Goal: Check status

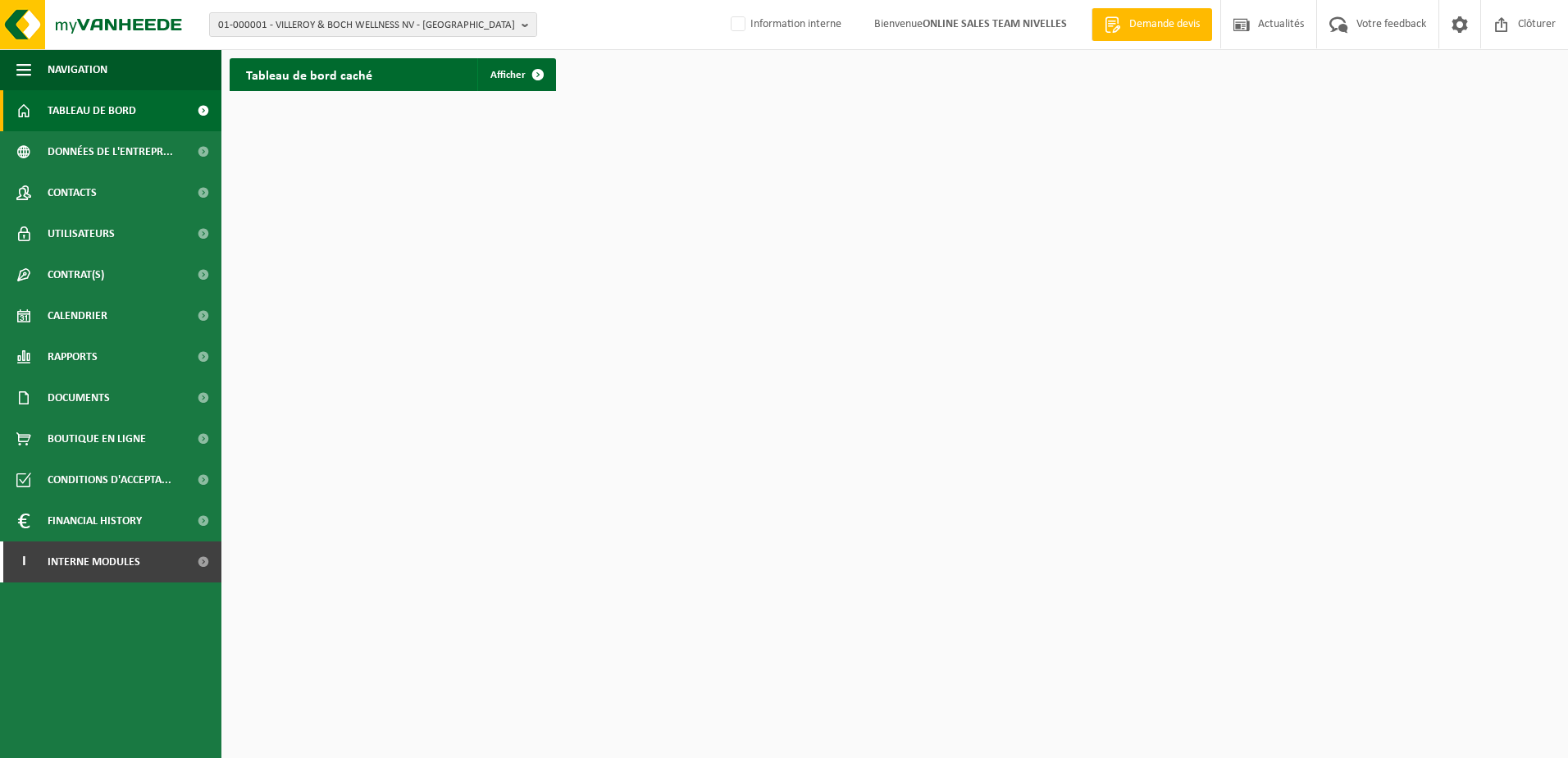
click at [986, 250] on html "01-000001 - VILLEROY & BOCH WELLNESS NV - ROESELARE 01-000001 - VILLEROY & BOCH…" at bounding box center [784, 379] width 1568 height 758
click at [757, 558] on html "01-000001 - VILLEROY & BOCH WELLNESS NV - ROESELARE 01-000001 - VILLEROY & BOCH…" at bounding box center [784, 379] width 1568 height 758
click at [532, 22] on b "button" at bounding box center [529, 24] width 15 height 23
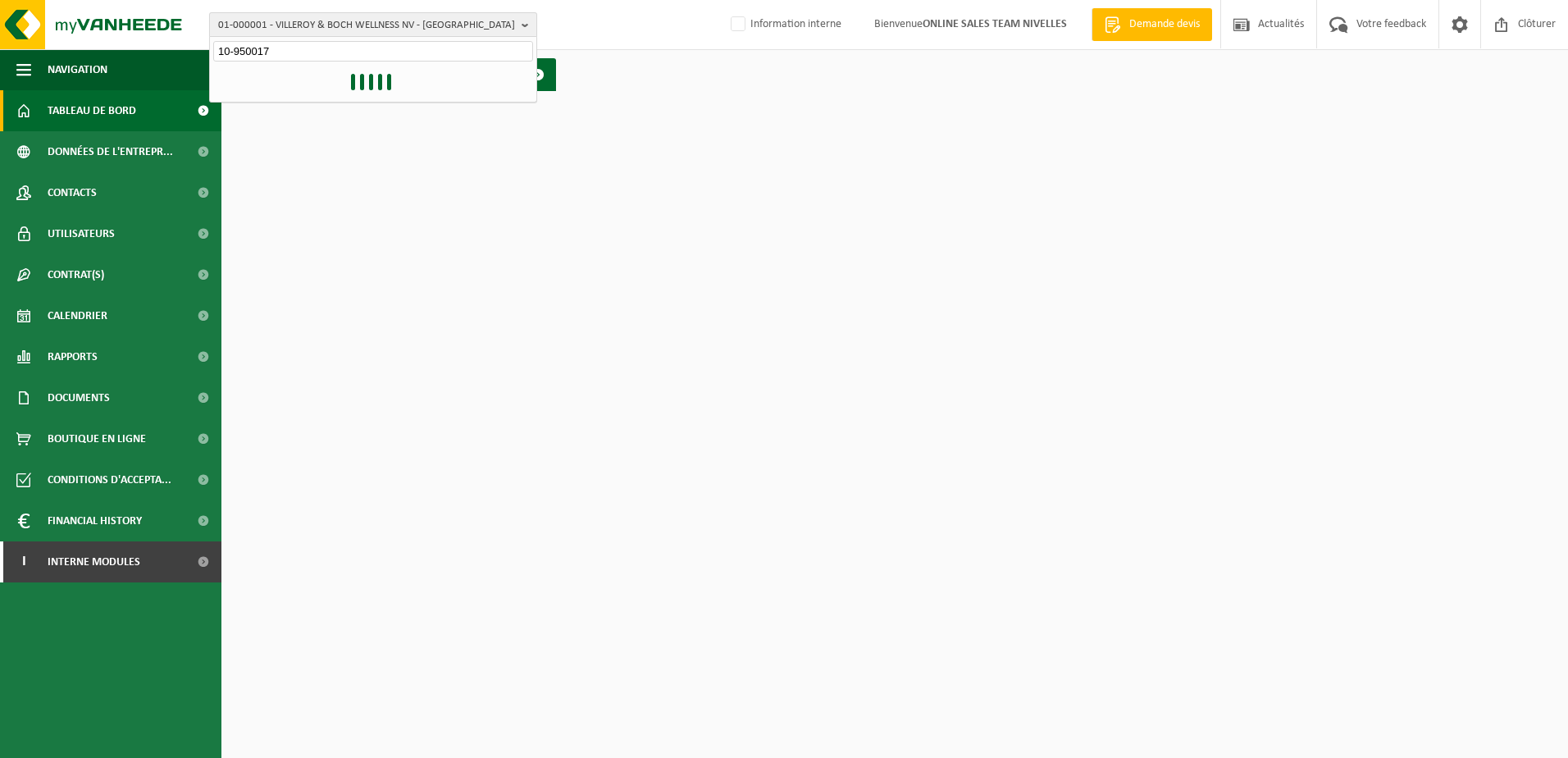
type input "10-950017"
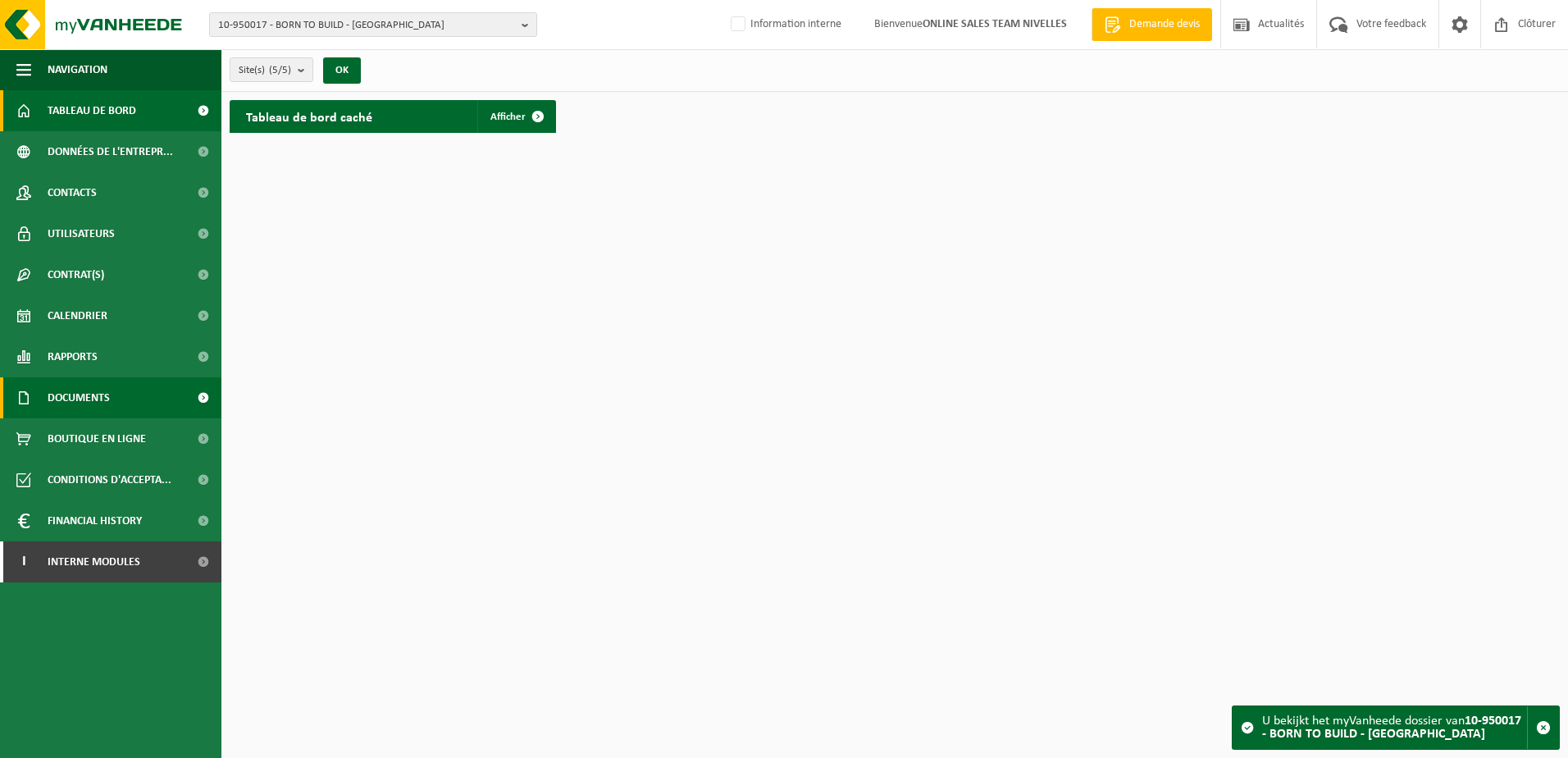
click at [108, 401] on span "Documents" at bounding box center [79, 397] width 63 height 41
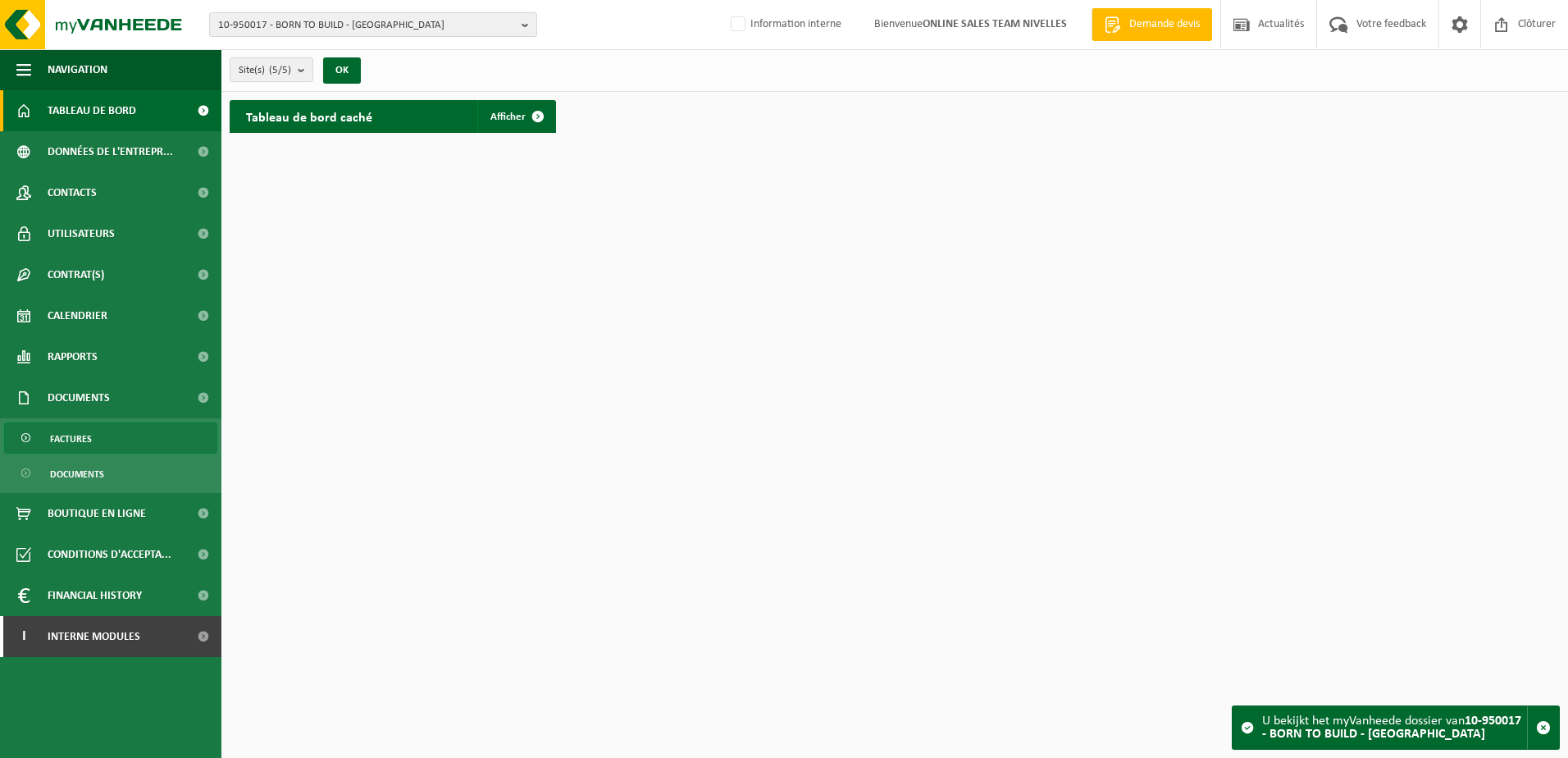
click at [115, 445] on link "Factures" at bounding box center [110, 438] width 213 height 31
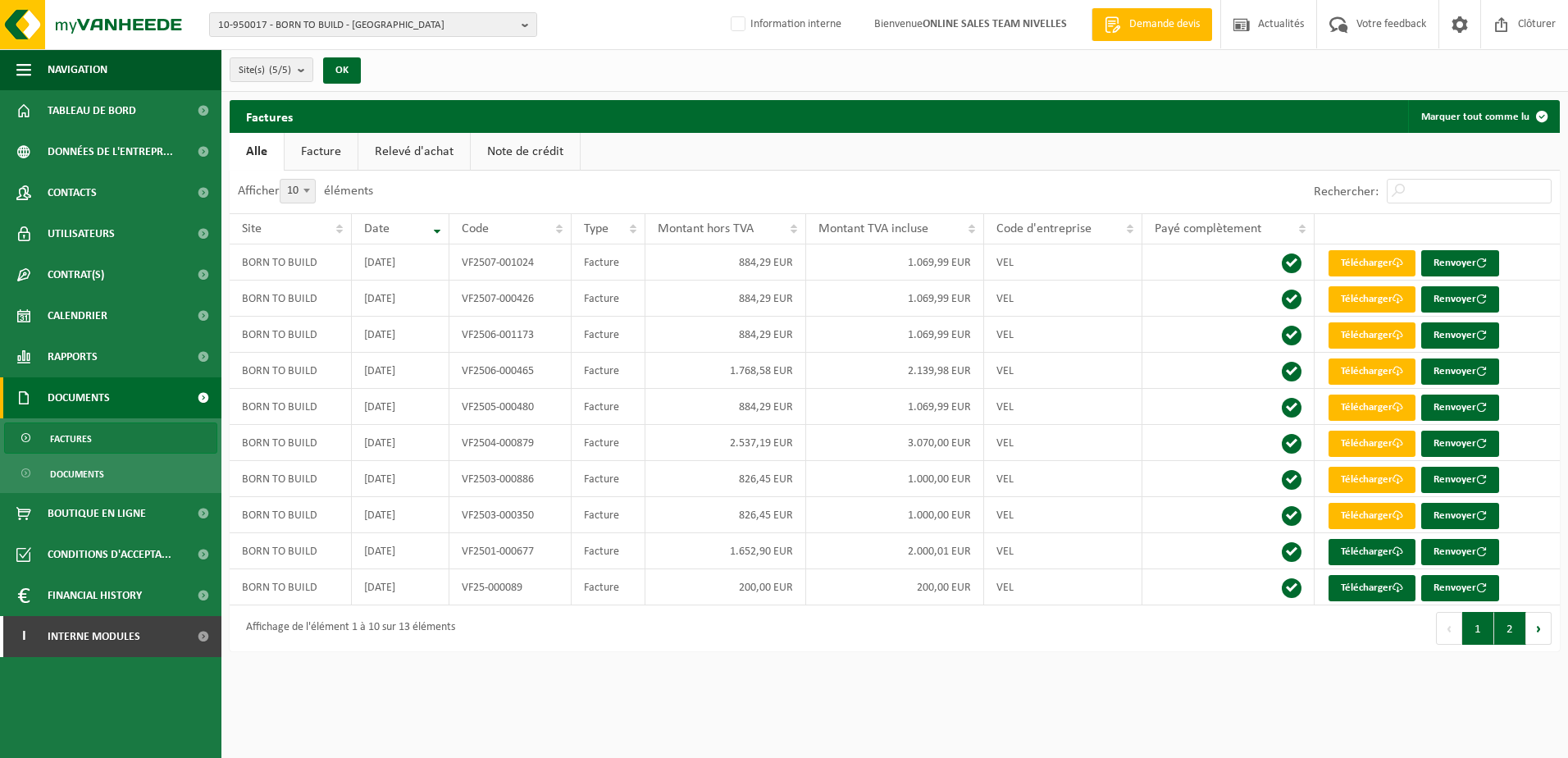
click at [1504, 629] on button "2" at bounding box center [1510, 628] width 32 height 33
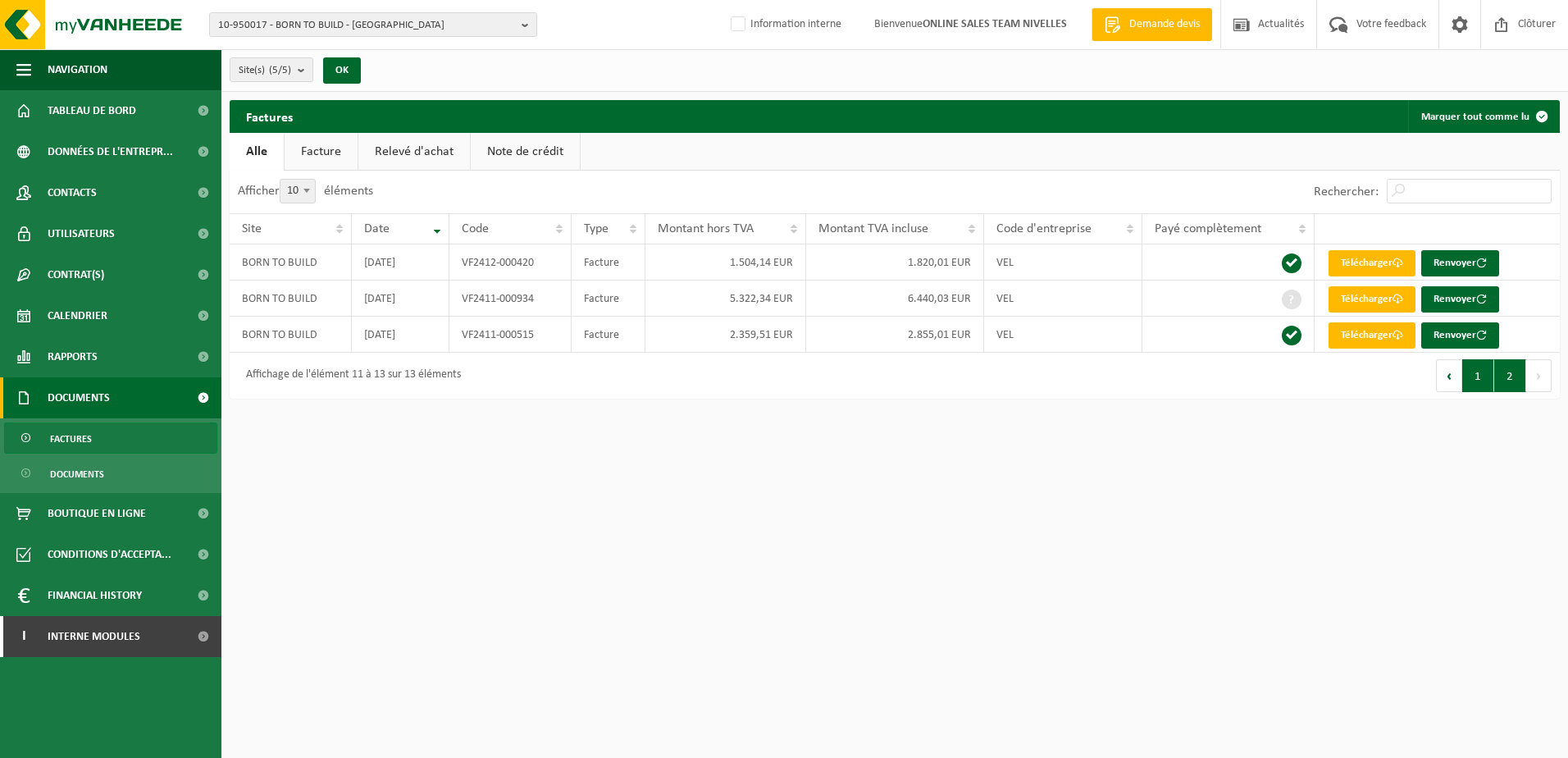
click at [1481, 379] on button "1" at bounding box center [1478, 376] width 32 height 33
